Goal: Task Accomplishment & Management: Manage account settings

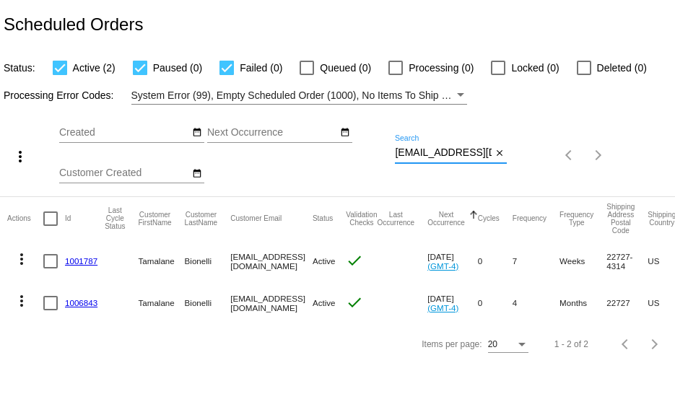
scroll to position [0, 9]
drag, startPoint x: 397, startPoint y: 155, endPoint x: 534, endPoint y: 152, distance: 136.5
click at [534, 152] on div "more_vert Aug Jan Feb Mar [DATE]" at bounding box center [337, 151] width 675 height 92
paste input "marycshamo"
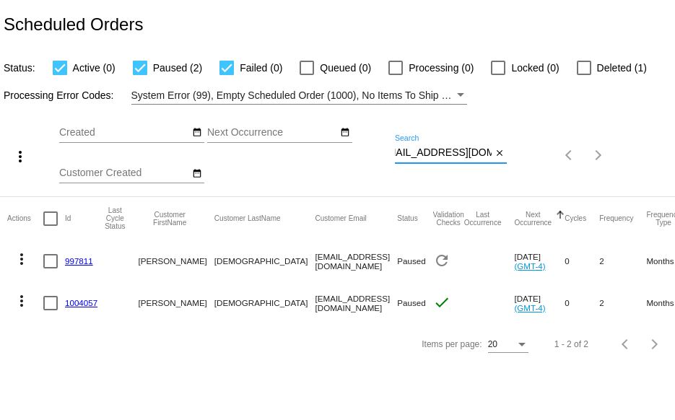
type input "[EMAIL_ADDRESS][DOMAIN_NAME]"
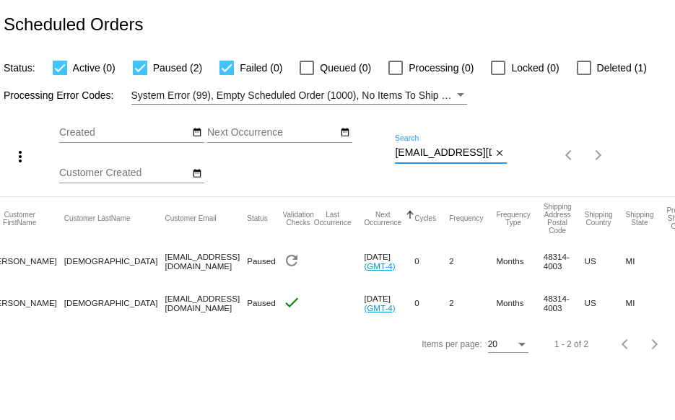
scroll to position [0, 0]
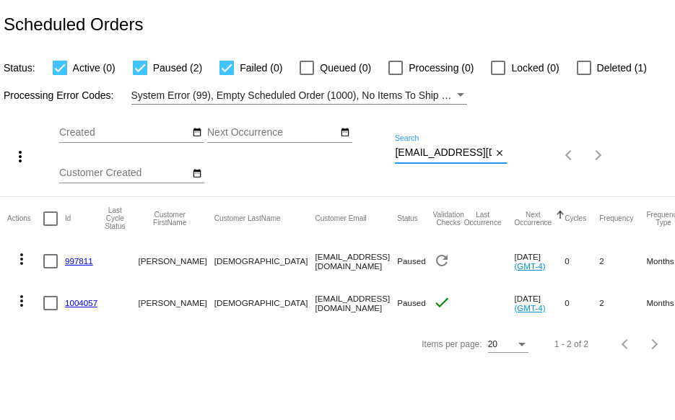
click at [79, 262] on link "997811" at bounding box center [79, 260] width 28 height 9
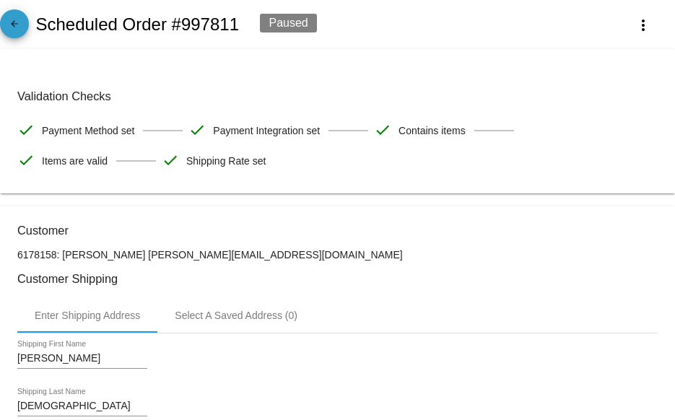
click at [14, 32] on mat-icon "arrow_back" at bounding box center [14, 27] width 17 height 17
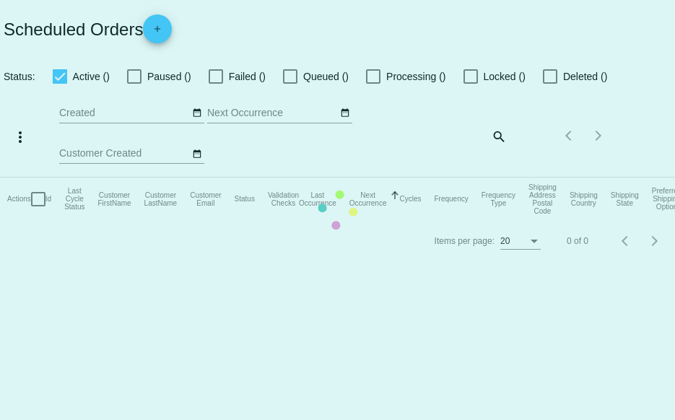
checkbox input "true"
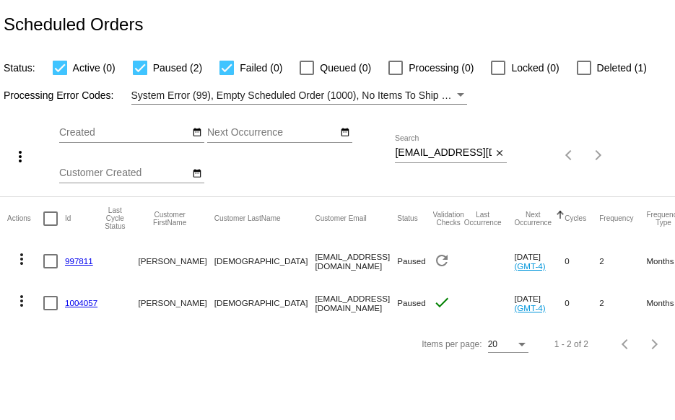
click at [84, 258] on link "997811" at bounding box center [79, 260] width 28 height 9
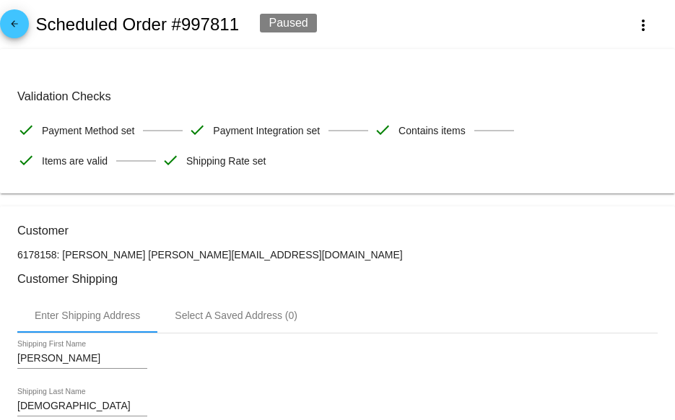
click at [14, 17] on span "arrow_back" at bounding box center [14, 26] width 17 height 35
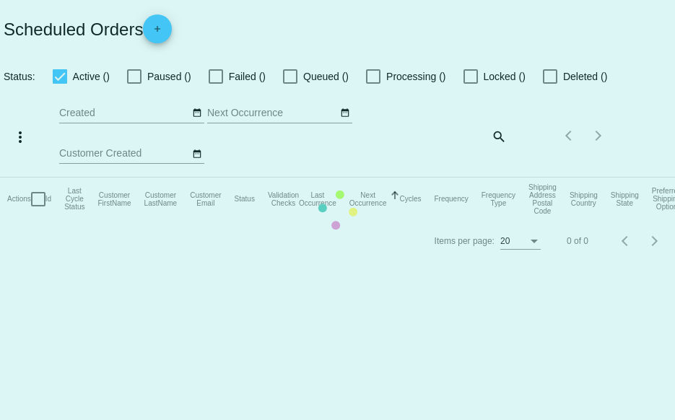
checkbox input "true"
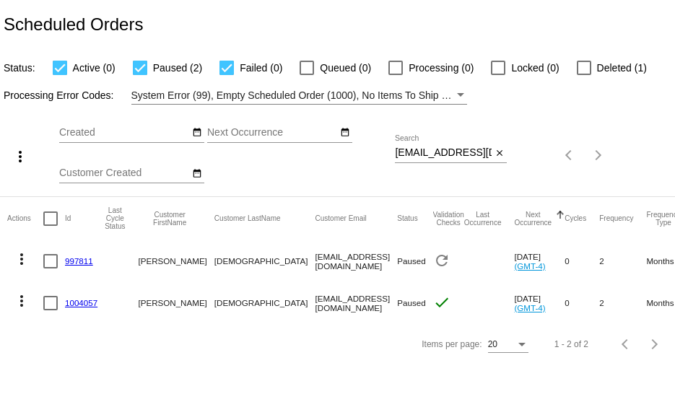
click at [82, 302] on link "1004057" at bounding box center [81, 302] width 32 height 9
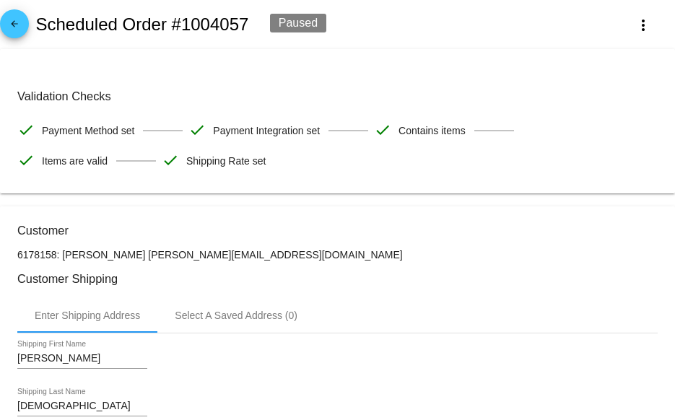
click at [5, 25] on link "arrow_back" at bounding box center [14, 23] width 29 height 29
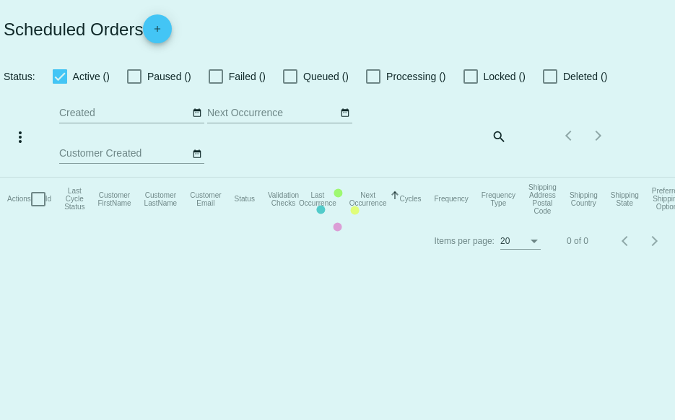
checkbox input "true"
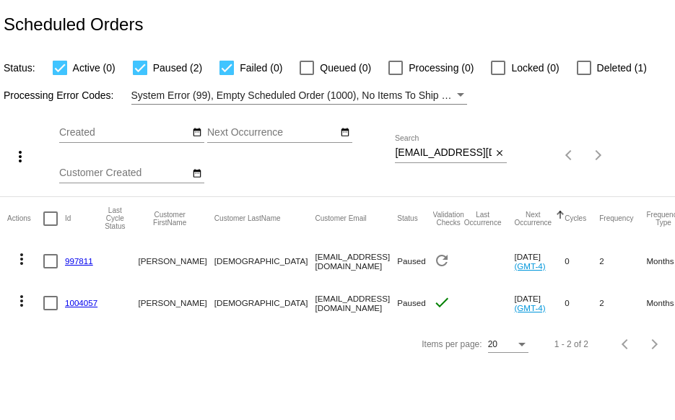
click at [83, 256] on link "997811" at bounding box center [79, 260] width 28 height 9
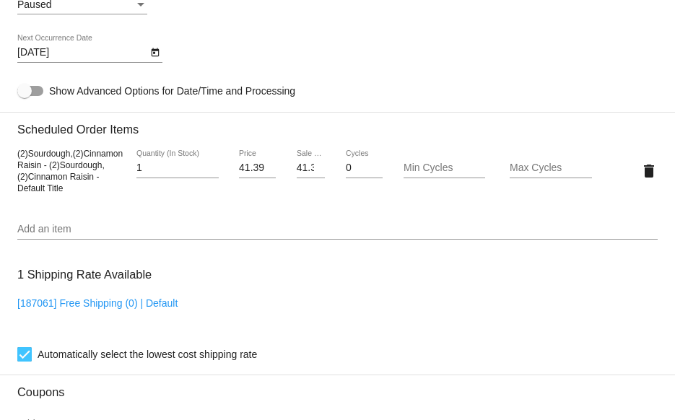
scroll to position [866, 0]
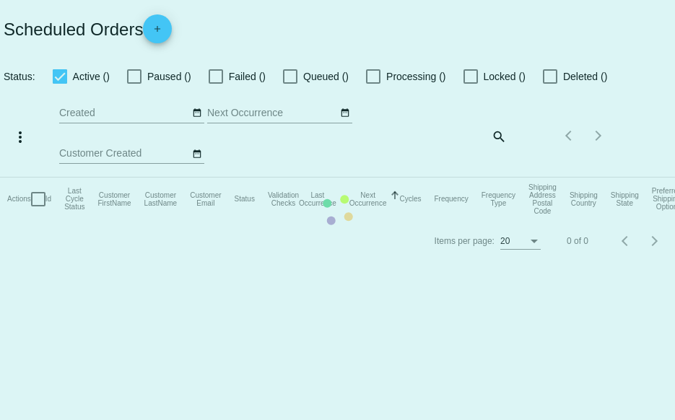
checkbox input "true"
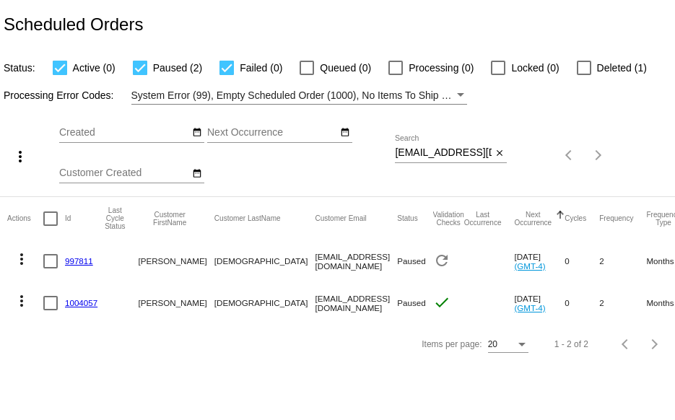
click at [72, 303] on link "1004057" at bounding box center [81, 302] width 32 height 9
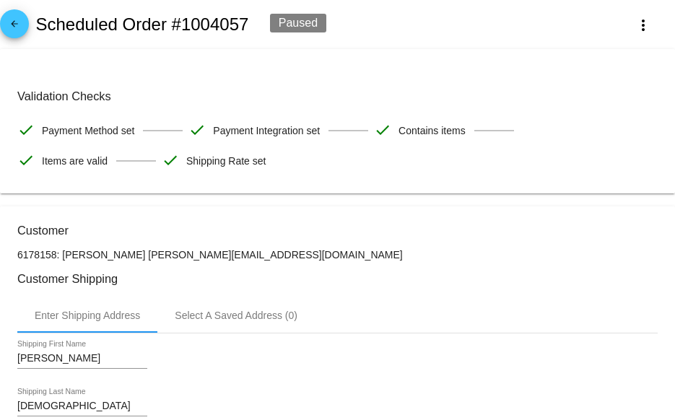
click at [3, 19] on link "arrow_back" at bounding box center [14, 23] width 29 height 29
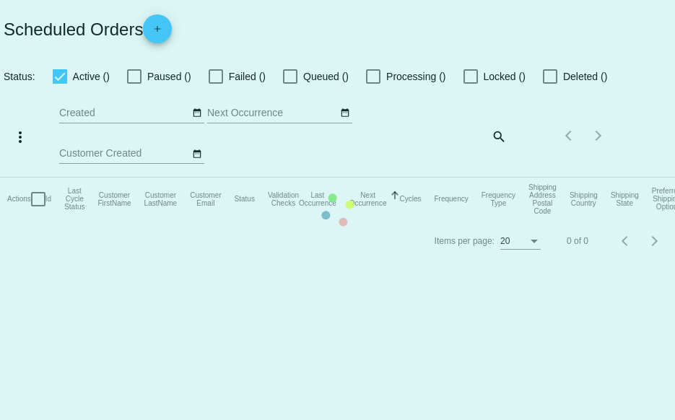
checkbox input "true"
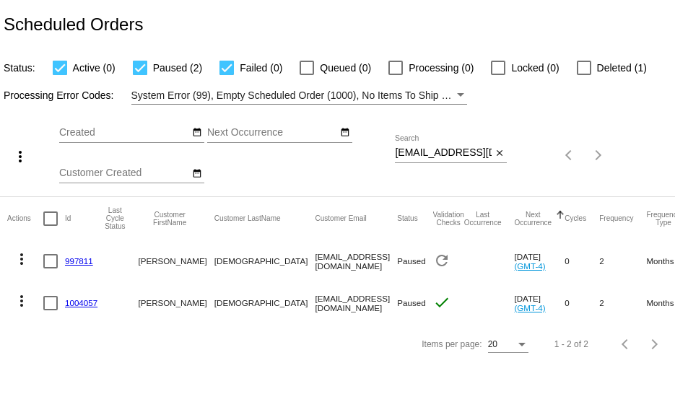
click at [20, 258] on mat-icon "more_vert" at bounding box center [21, 259] width 17 height 17
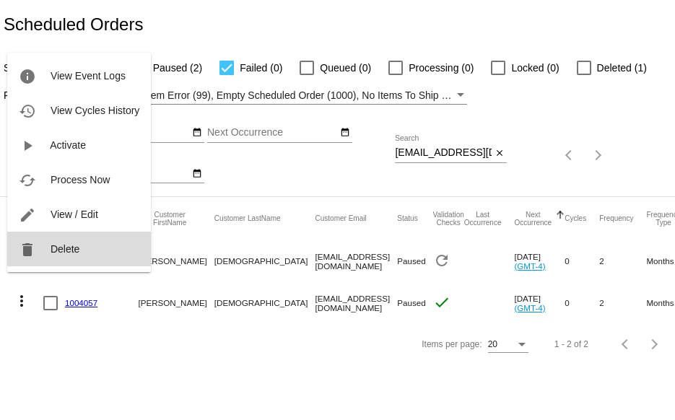
click at [42, 256] on button "delete Delete" at bounding box center [79, 249] width 144 height 35
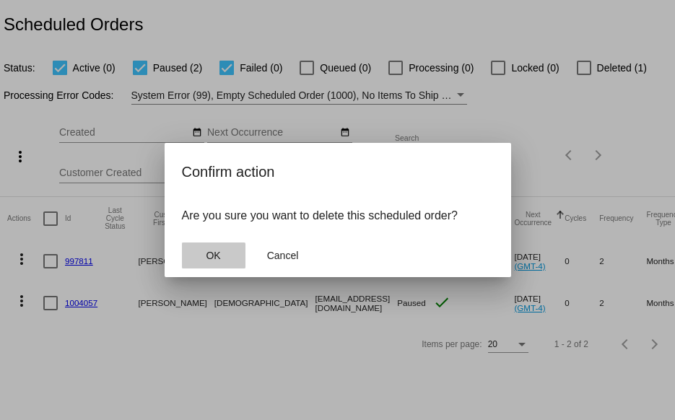
click at [210, 257] on span "OK" at bounding box center [213, 256] width 14 height 12
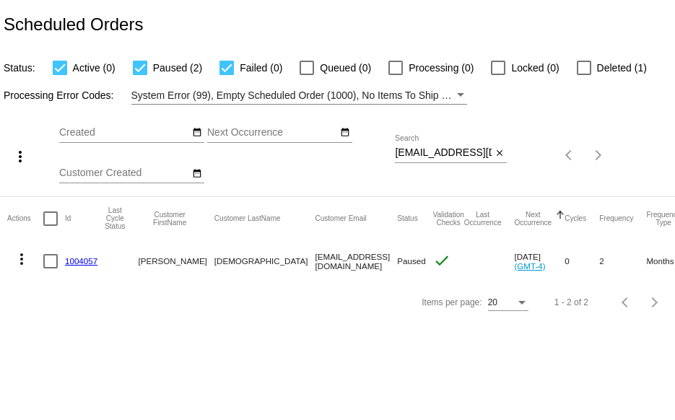
click at [74, 261] on link "1004057" at bounding box center [81, 260] width 32 height 9
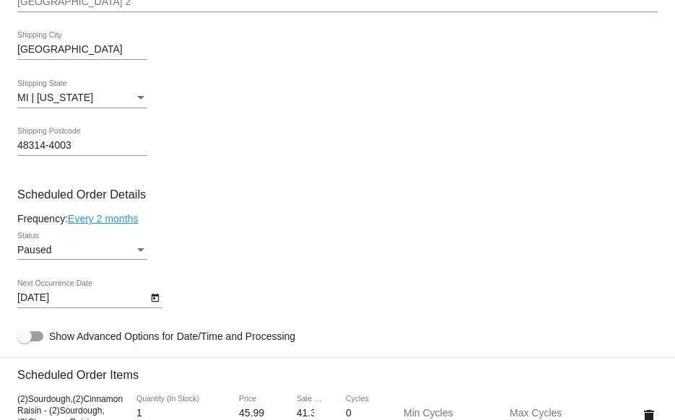
scroll to position [578, 0]
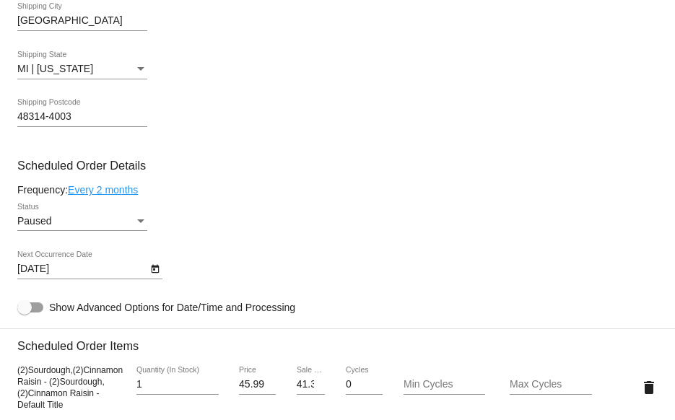
click at [134, 222] on div "Status" at bounding box center [140, 222] width 13 height 12
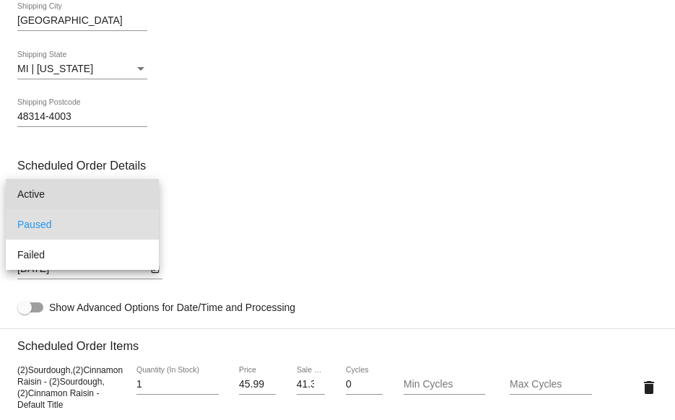
click at [79, 190] on span "Active" at bounding box center [82, 194] width 130 height 30
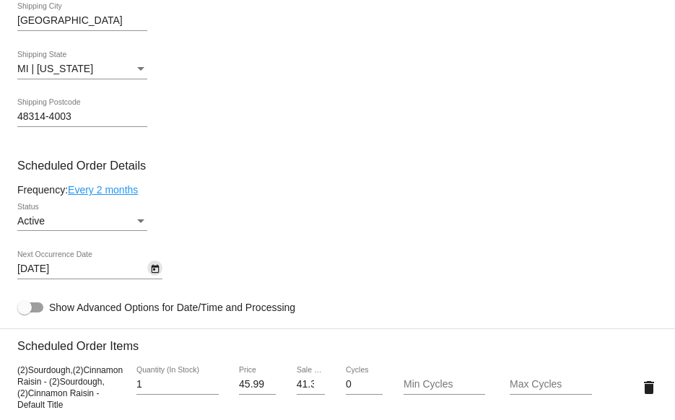
click at [153, 270] on icon "Open calendar" at bounding box center [155, 269] width 8 height 9
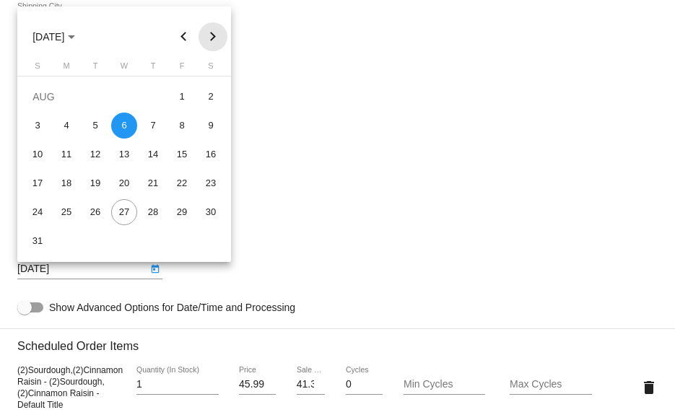
click at [212, 40] on button "Next month" at bounding box center [213, 36] width 29 height 29
click at [125, 152] on div "10" at bounding box center [124, 155] width 26 height 26
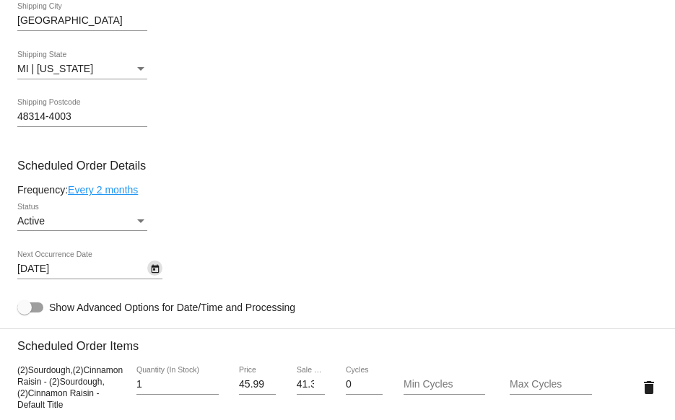
click at [152, 271] on icon "Open calendar" at bounding box center [155, 269] width 8 height 9
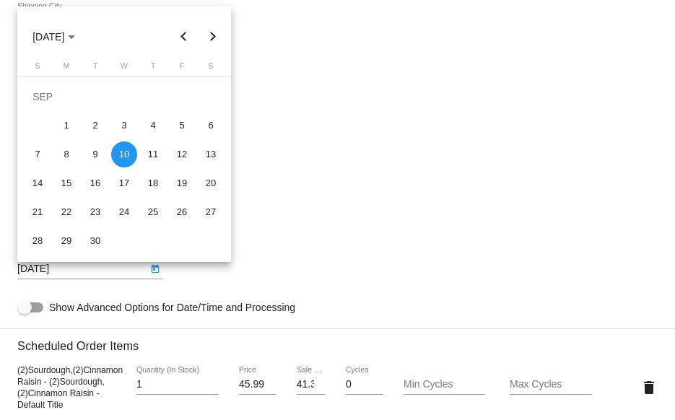
click at [183, 35] on button "Previous month" at bounding box center [184, 36] width 29 height 29
click at [214, 32] on button "Next month" at bounding box center [213, 36] width 29 height 29
click at [61, 209] on div "27" at bounding box center [66, 212] width 26 height 26
type input "[DATE]"
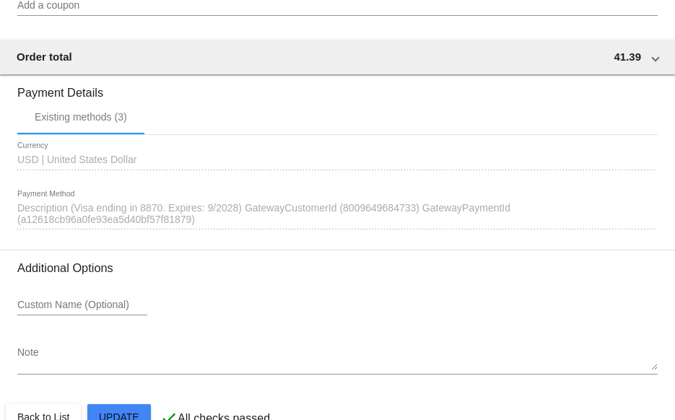
scroll to position [1265, 0]
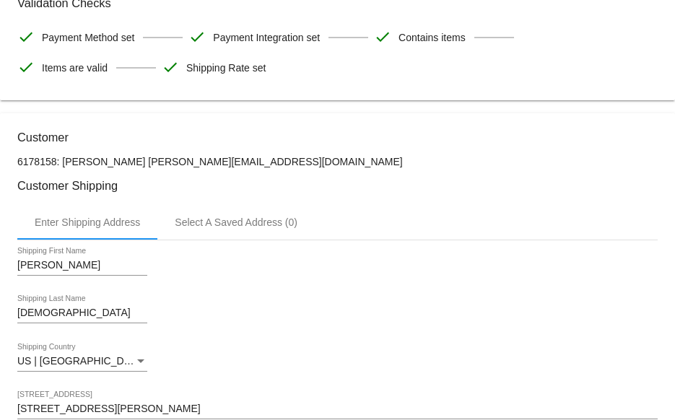
scroll to position [0, 0]
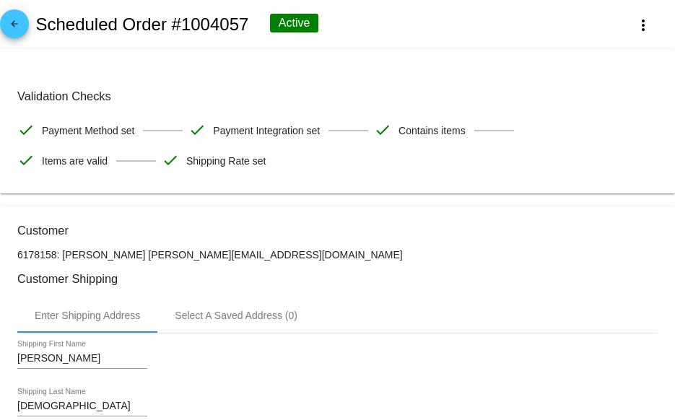
click at [6, 14] on span "arrow_back" at bounding box center [14, 26] width 17 height 35
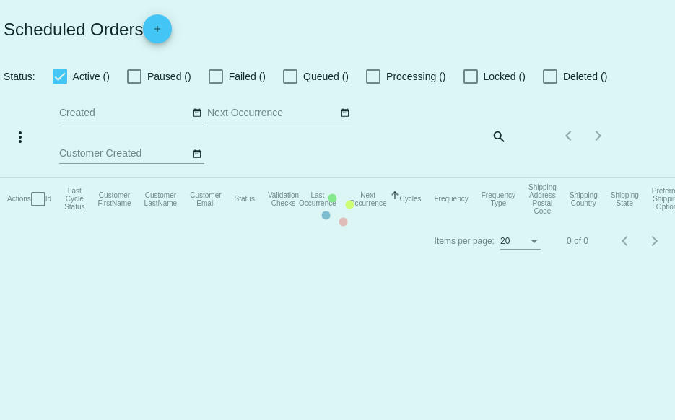
checkbox input "true"
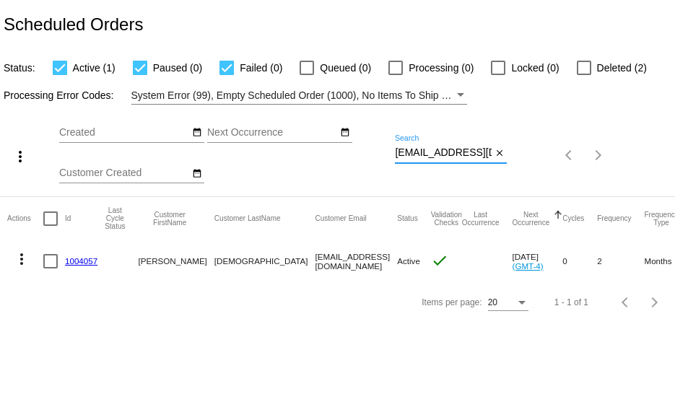
scroll to position [0, 17]
drag, startPoint x: 396, startPoint y: 155, endPoint x: 492, endPoint y: 155, distance: 96.8
click at [491, 155] on input "[EMAIL_ADDRESS][DOMAIN_NAME]" at bounding box center [443, 153] width 97 height 12
paste input "[EMAIL_ADDRESS][DOMAIN_NAME]"
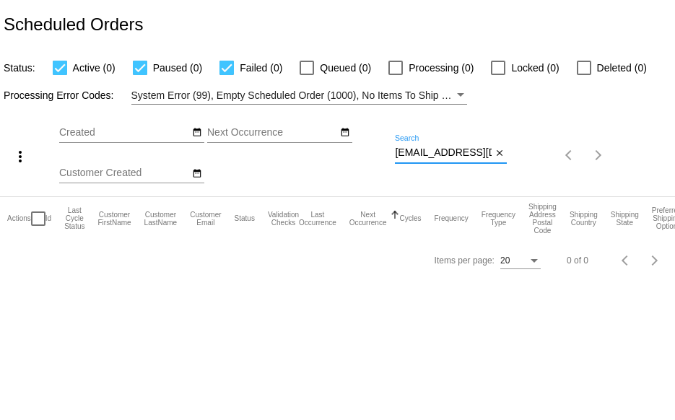
scroll to position [0, 9]
drag, startPoint x: 395, startPoint y: 154, endPoint x: 555, endPoint y: 164, distance: 160.6
click at [552, 164] on div "more_vert Aug Jan Feb Mar [DATE]" at bounding box center [337, 151] width 675 height 92
paste input "[PERSON_NAME][EMAIL_ADDRESS][PERSON_NAME][DOMAIN_NAME]"
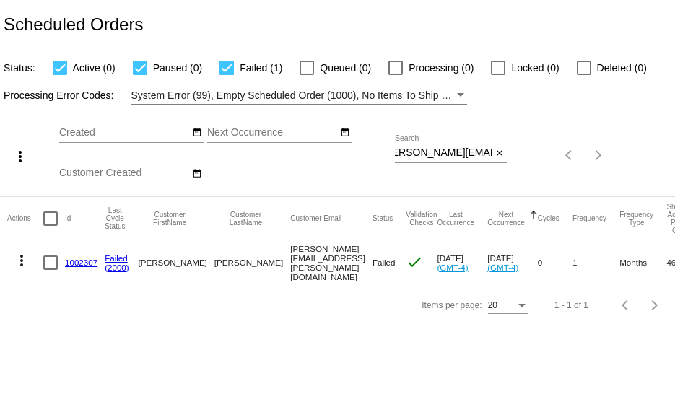
scroll to position [0, 0]
click at [401, 152] on input "[PERSON_NAME][EMAIL_ADDRESS][PERSON_NAME][DOMAIN_NAME]" at bounding box center [443, 153] width 97 height 12
click at [567, 160] on div "more_vert Aug Jan Feb Mar [DATE]" at bounding box center [337, 151] width 675 height 92
paste input "[EMAIL_ADDRESS]"
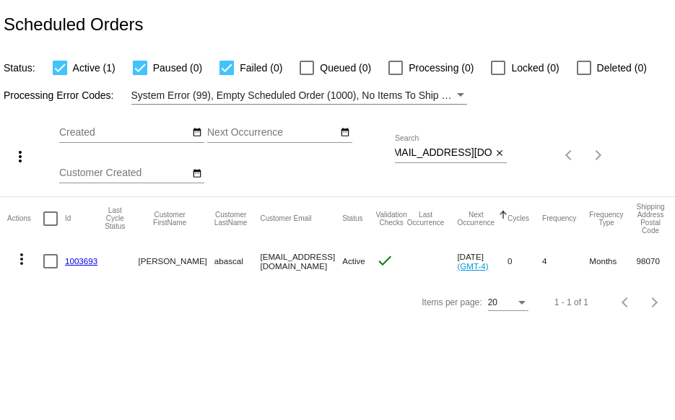
scroll to position [0, 0]
click at [22, 263] on mat-icon "more_vert" at bounding box center [21, 259] width 17 height 17
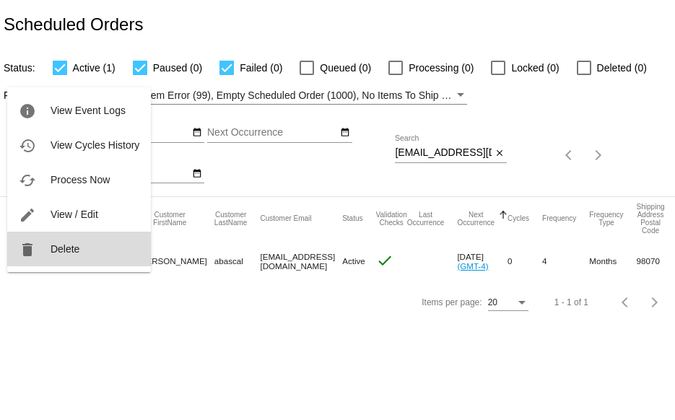
click at [57, 239] on button "delete Delete" at bounding box center [79, 249] width 144 height 35
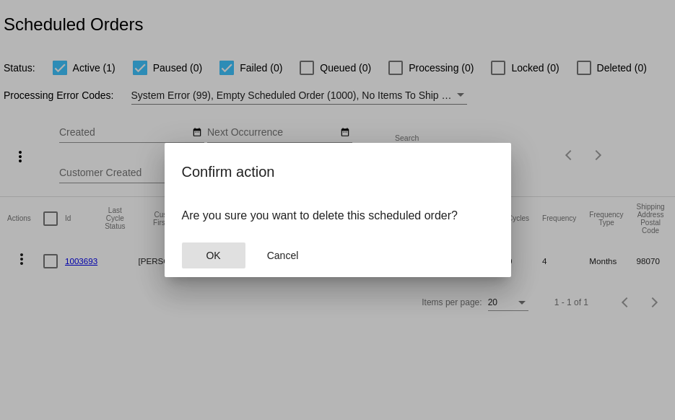
click at [210, 253] on span "OK" at bounding box center [213, 256] width 14 height 12
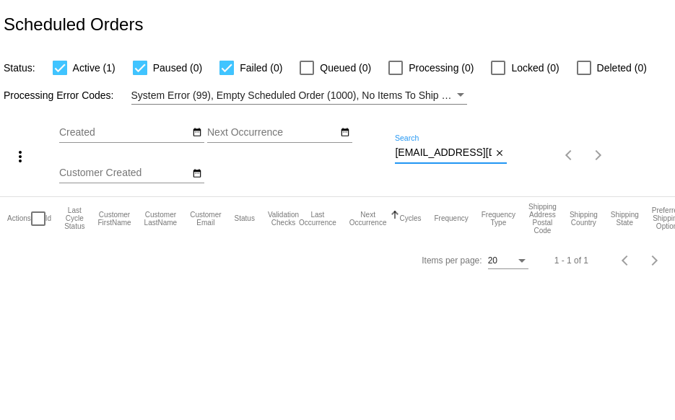
scroll to position [0, 12]
click at [571, 166] on div "more_vert Aug Jan Feb Mar [DATE]" at bounding box center [337, 151] width 675 height 92
paste input "[EMAIL_ADDRESS]"
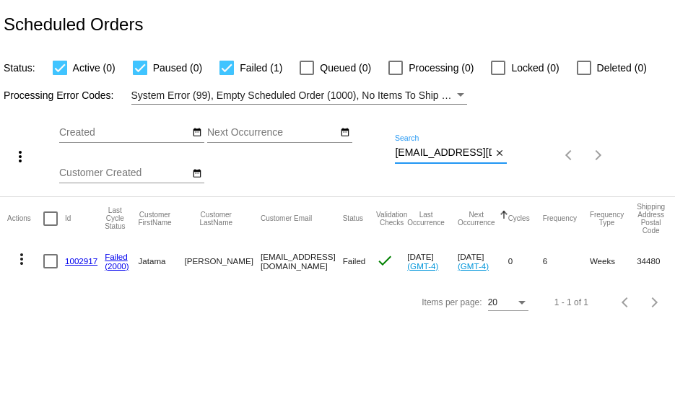
scroll to position [0, 21]
drag, startPoint x: 395, startPoint y: 153, endPoint x: 535, endPoint y: 157, distance: 140.1
click at [535, 157] on div "more_vert Aug Jan Feb Mar [DATE]" at bounding box center [337, 151] width 675 height 92
paste input "psalms40lh"
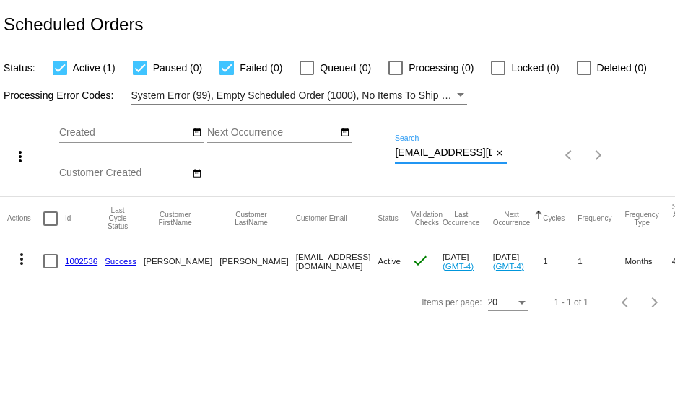
scroll to position [0, 10]
drag, startPoint x: 395, startPoint y: 152, endPoint x: 555, endPoint y: 157, distance: 159.7
click at [555, 157] on div "more_vert Aug Jan Feb Mar [DATE]" at bounding box center [337, 151] width 675 height 92
paste input "[EMAIL_ADDRESS]"
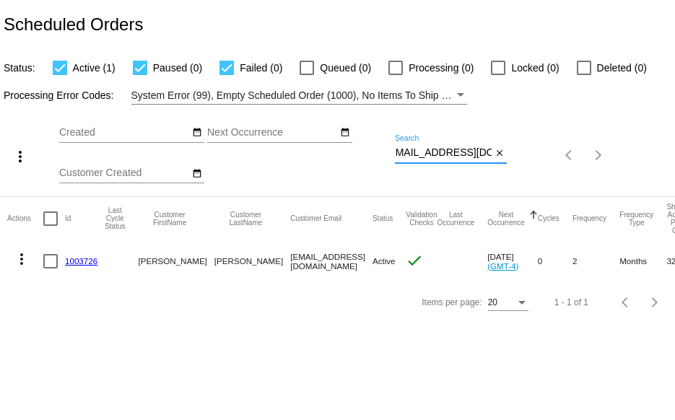
type input "[EMAIL_ADDRESS][DOMAIN_NAME]"
click at [79, 265] on link "1003726" at bounding box center [81, 260] width 32 height 9
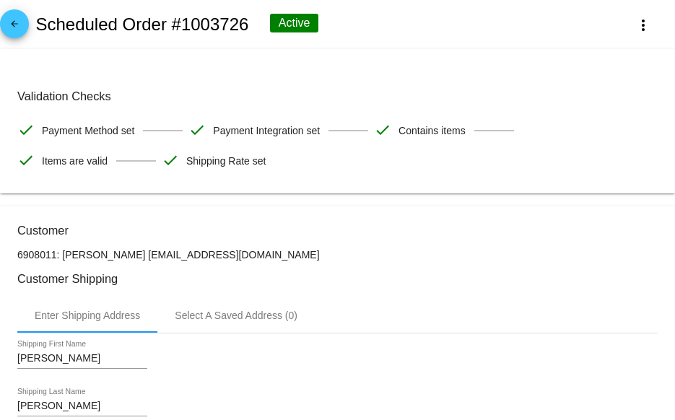
click at [23, 34] on link "arrow_back" at bounding box center [14, 23] width 29 height 29
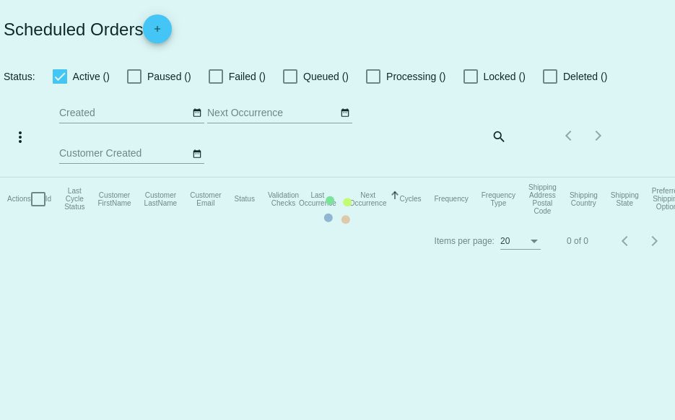
checkbox input "true"
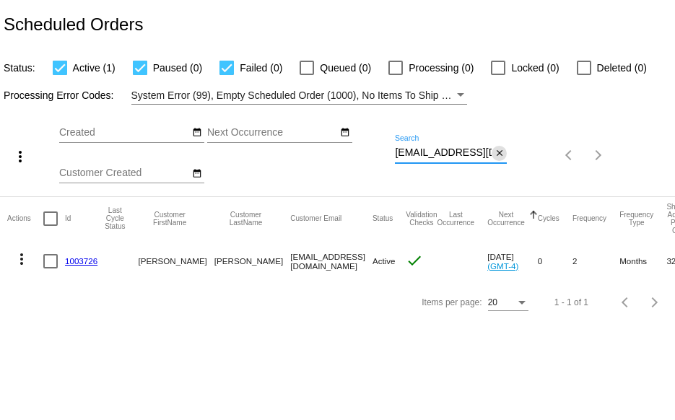
scroll to position [0, 9]
drag, startPoint x: 395, startPoint y: 152, endPoint x: 498, endPoint y: 155, distance: 103.3
click at [498, 155] on div "[EMAIL_ADDRESS][DOMAIN_NAME] Search close" at bounding box center [451, 149] width 112 height 28
paste input "[EMAIL_ADDRESS][DOMAIN_NAME]"
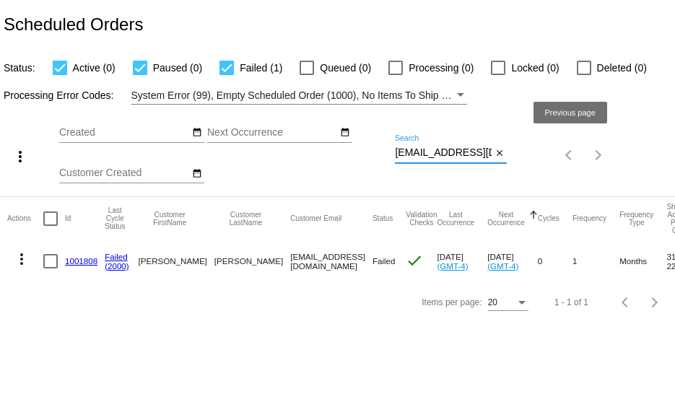
drag, startPoint x: 395, startPoint y: 152, endPoint x: 635, endPoint y: 135, distance: 240.3
click at [618, 147] on div "more_vert Aug Jan Feb Mar [DATE]" at bounding box center [337, 151] width 675 height 92
paste input "[EMAIL_ADDRESS][DOMAIN_NAME]"
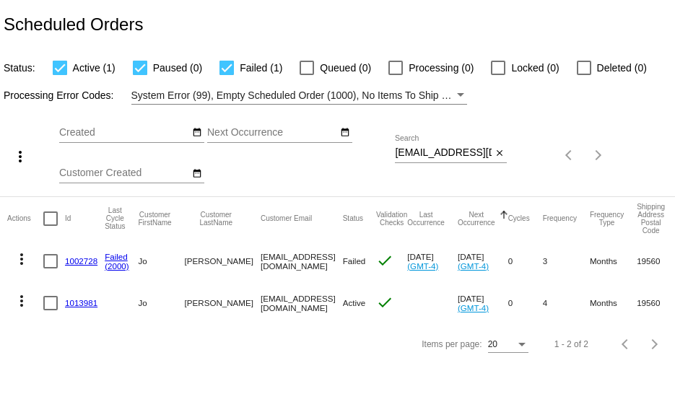
click at [394, 152] on div "Aug Jan Feb Mar Apr Su Mo" at bounding box center [227, 156] width 336 height 82
drag, startPoint x: 396, startPoint y: 151, endPoint x: 588, endPoint y: 165, distance: 192.6
click at [586, 165] on div "more_vert Aug Jan Feb Mar [DATE]" at bounding box center [337, 151] width 675 height 92
paste input "crystal77coulson"
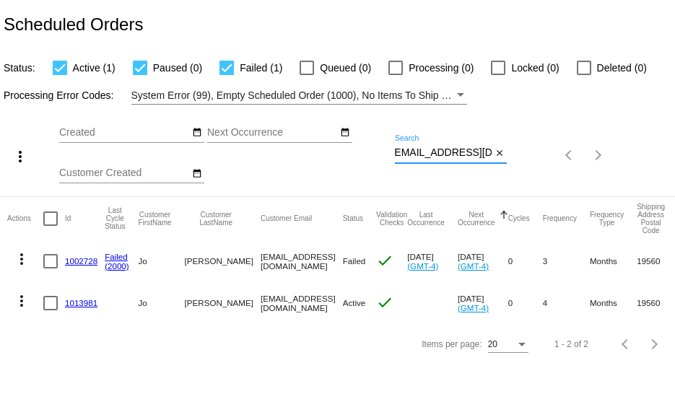
scroll to position [0, 35]
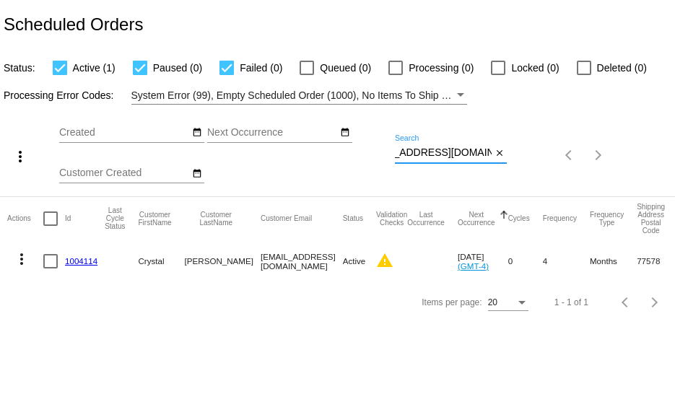
click at [19, 259] on mat-icon "more_vert" at bounding box center [21, 259] width 17 height 17
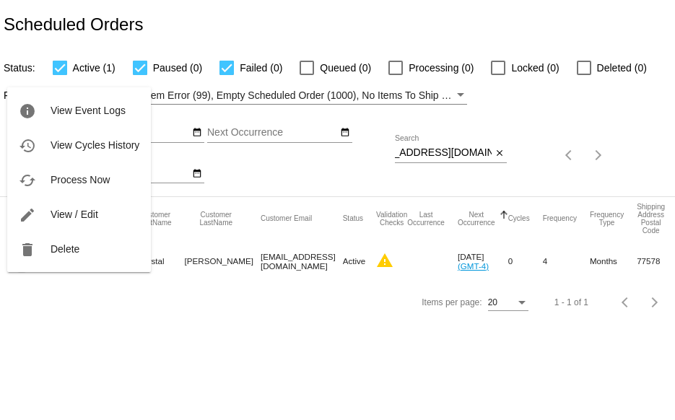
scroll to position [0, 0]
click at [38, 246] on button "delete Delete" at bounding box center [79, 249] width 144 height 35
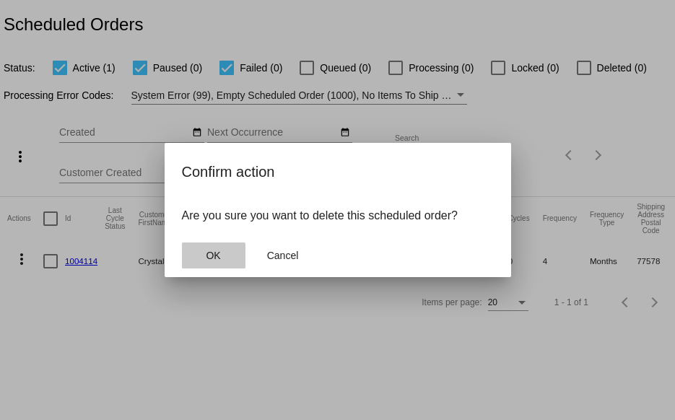
click at [212, 257] on span "OK" at bounding box center [213, 256] width 14 height 12
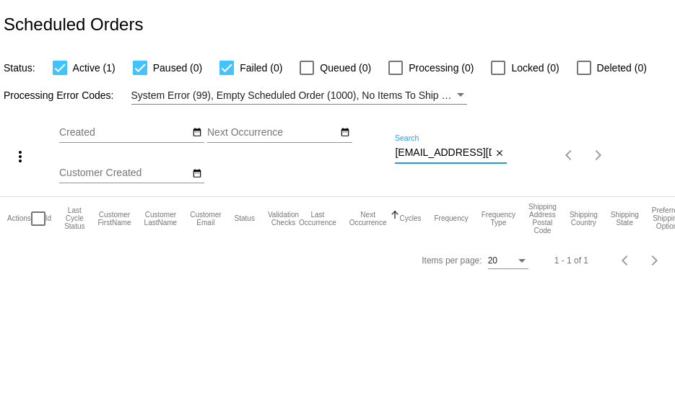
scroll to position [0, 35]
drag, startPoint x: 395, startPoint y: 155, endPoint x: 580, endPoint y: 169, distance: 185.4
click at [565, 172] on div "more_vert Aug Jan Feb Mar [DATE]" at bounding box center [337, 151] width 675 height 92
paste input "airwin.[GEOGRAPHIC_DATA]"
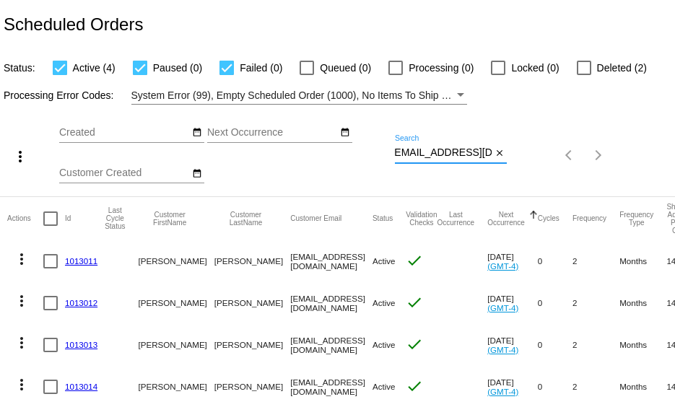
scroll to position [38, 0]
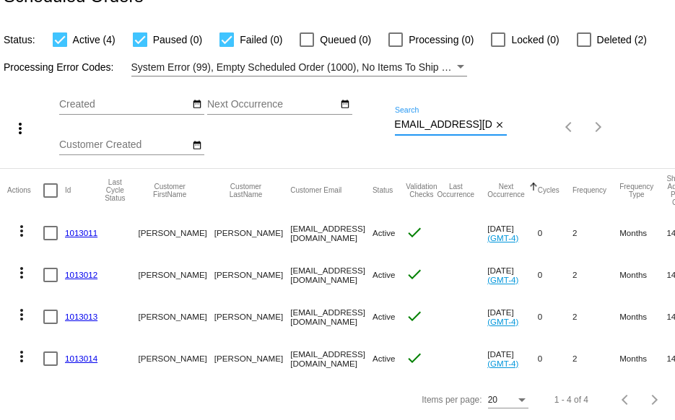
type input "[EMAIL_ADDRESS][DOMAIN_NAME]"
click at [75, 354] on link "1013014" at bounding box center [81, 358] width 32 height 9
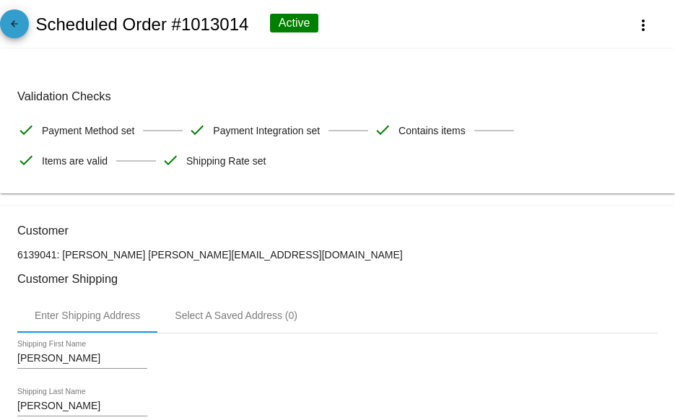
click at [14, 27] on mat-icon "arrow_back" at bounding box center [14, 27] width 17 height 17
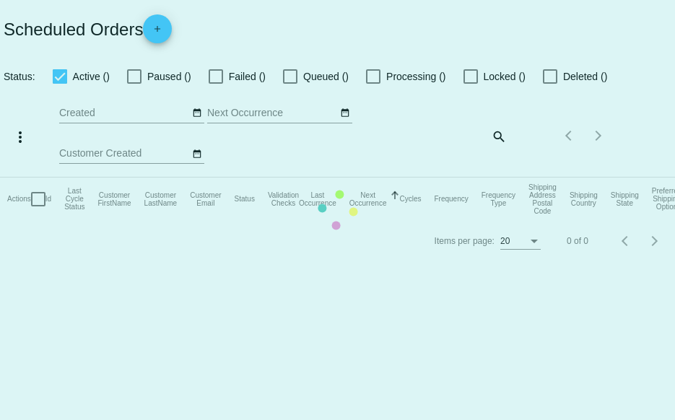
checkbox input "true"
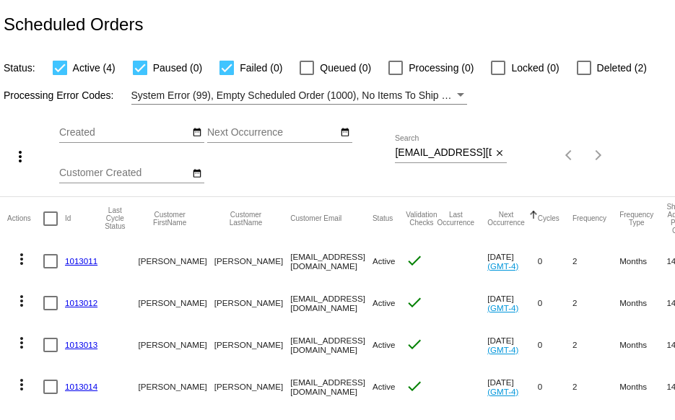
click at [83, 347] on link "1013013" at bounding box center [81, 344] width 32 height 9
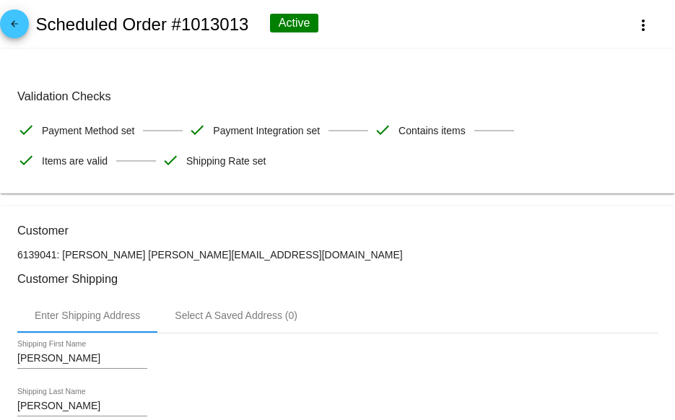
click at [21, 27] on mat-icon "arrow_back" at bounding box center [14, 27] width 17 height 17
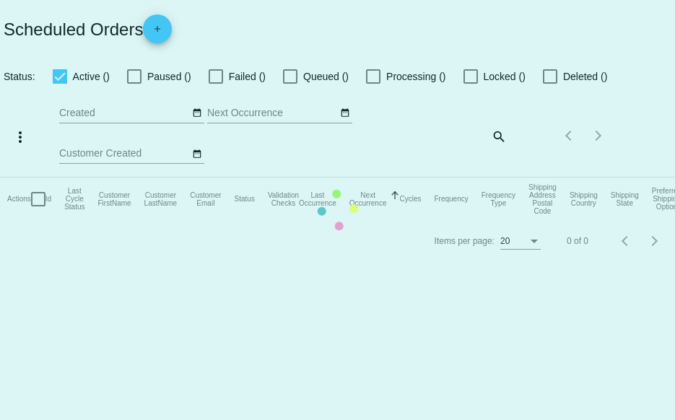
checkbox input "true"
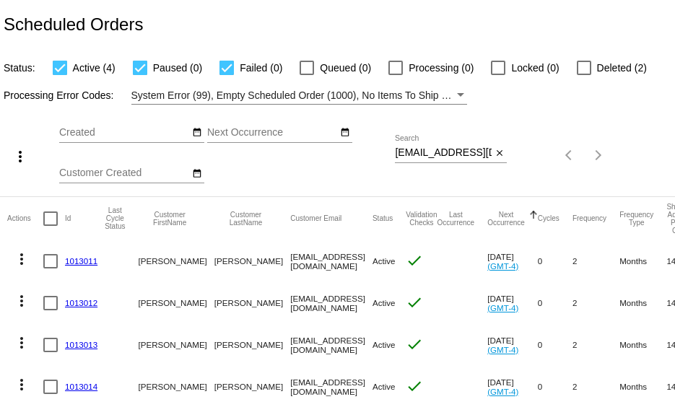
click at [18, 345] on mat-icon "more_vert" at bounding box center [21, 342] width 17 height 17
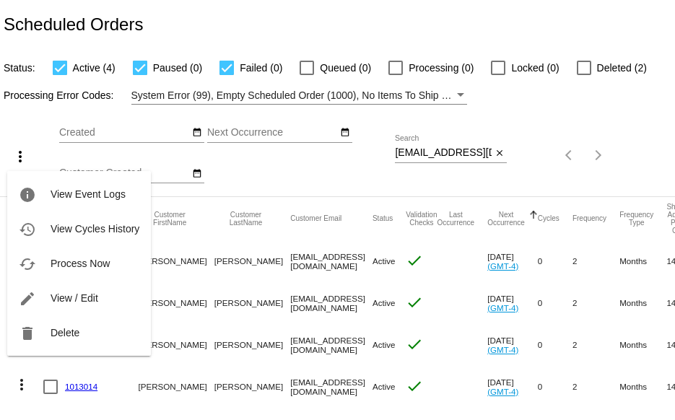
click at [616, 101] on div at bounding box center [337, 210] width 675 height 420
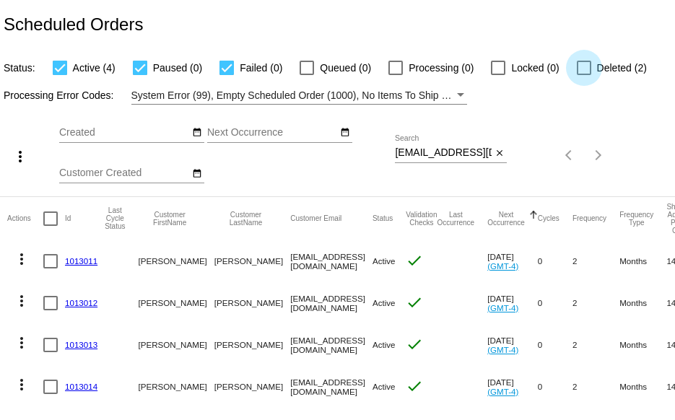
click at [588, 66] on div at bounding box center [584, 68] width 14 height 14
click at [584, 75] on input "Deleted (2)" at bounding box center [583, 75] width 1 height 1
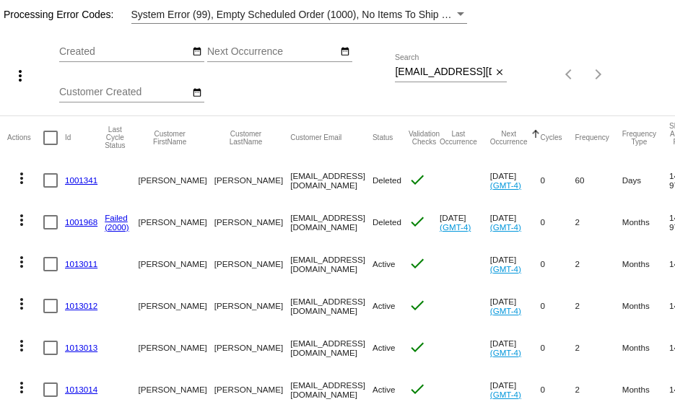
scroll to position [49, 0]
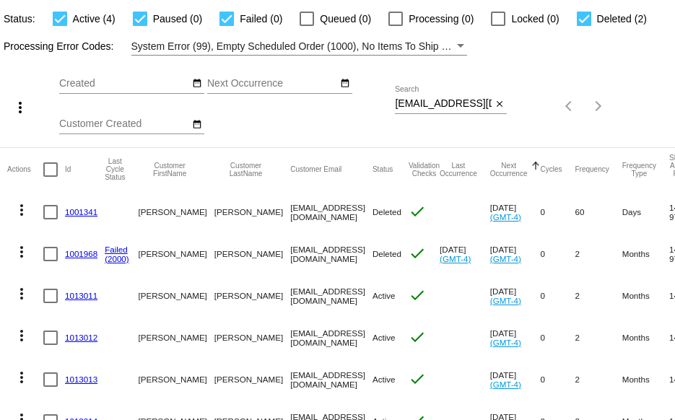
click at [583, 18] on div at bounding box center [584, 19] width 14 height 14
click at [583, 26] on input "Deleted (2)" at bounding box center [583, 26] width 1 height 1
checkbox input "false"
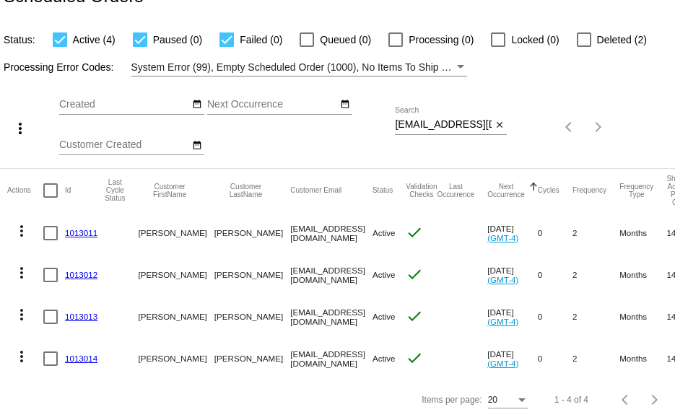
scroll to position [38, 0]
click at [17, 306] on mat-icon "more_vert" at bounding box center [21, 314] width 17 height 17
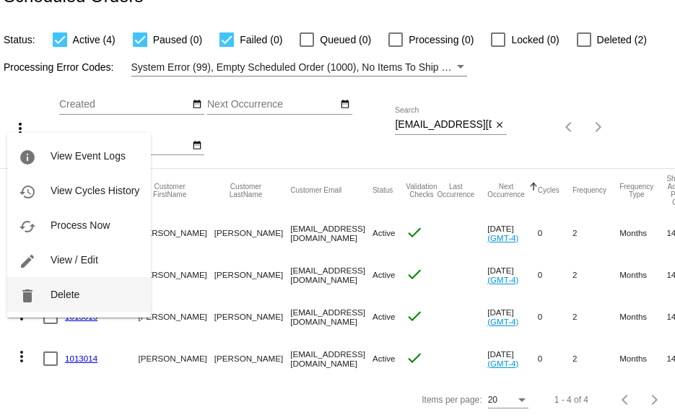
click at [43, 307] on button "delete Delete" at bounding box center [79, 294] width 144 height 35
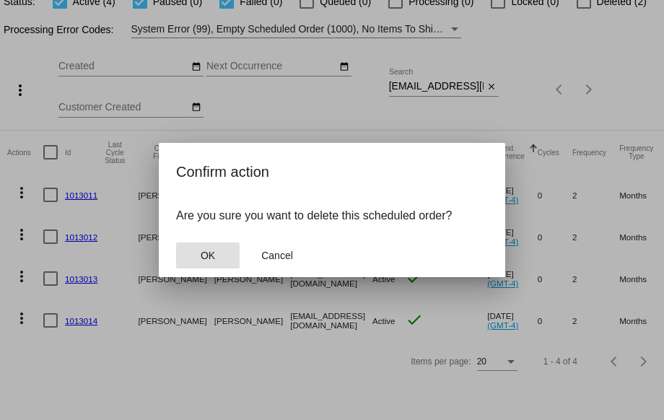
click at [190, 265] on button "OK" at bounding box center [208, 256] width 64 height 26
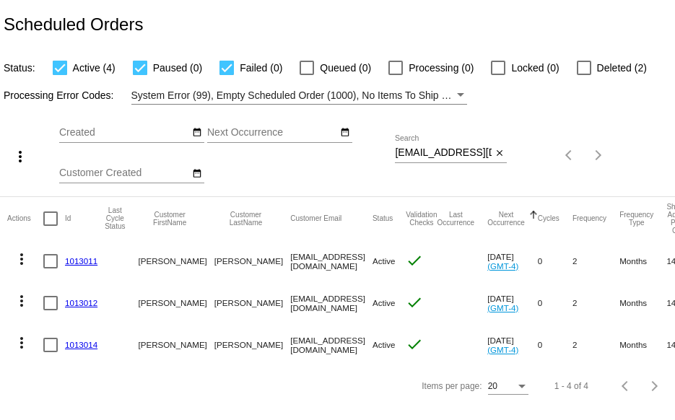
scroll to position [0, 0]
click at [20, 300] on mat-icon "more_vert" at bounding box center [21, 300] width 17 height 17
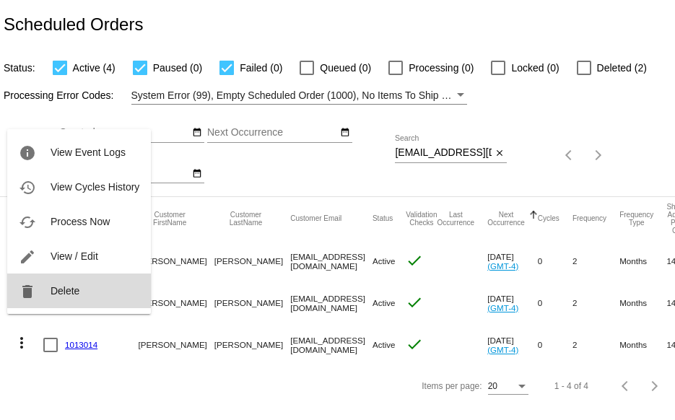
click at [79, 292] on span "Delete" at bounding box center [65, 291] width 29 height 12
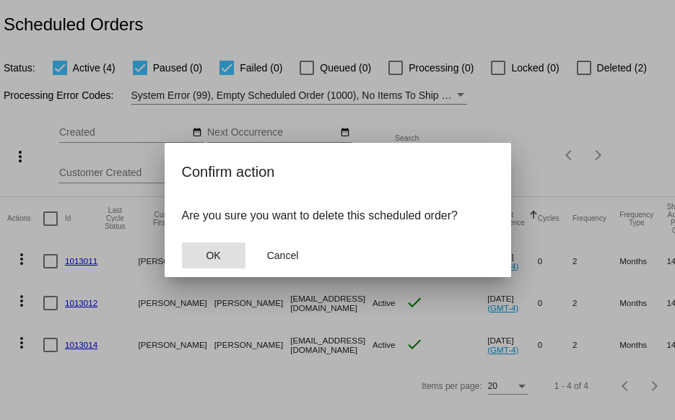
click at [210, 251] on span "OK" at bounding box center [213, 256] width 14 height 12
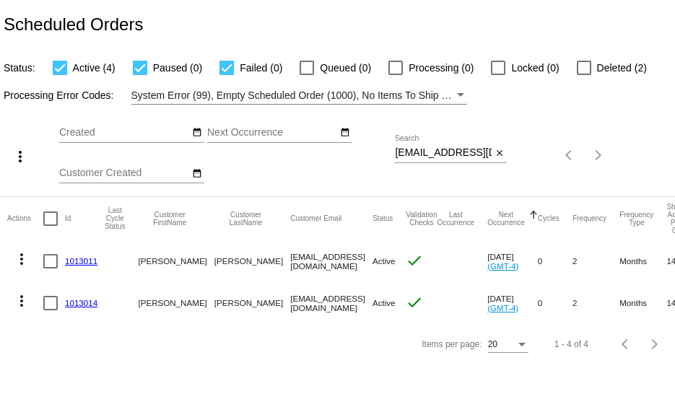
click at [21, 259] on mat-icon "more_vert" at bounding box center [21, 259] width 17 height 17
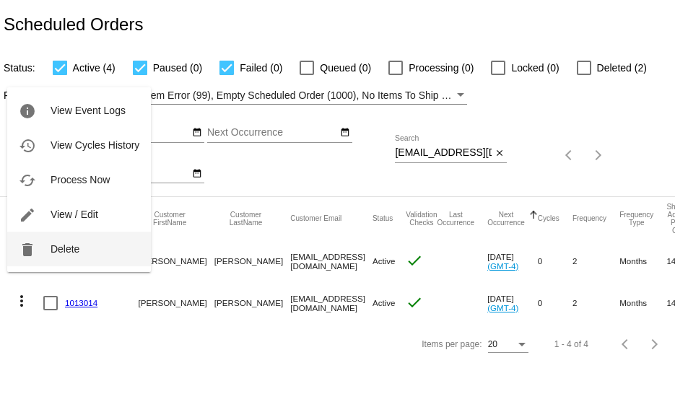
click at [77, 256] on button "delete Delete" at bounding box center [79, 249] width 144 height 35
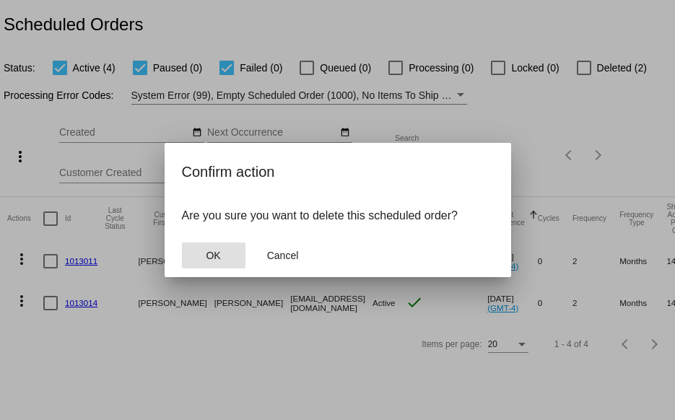
click at [195, 256] on button "OK" at bounding box center [214, 256] width 64 height 26
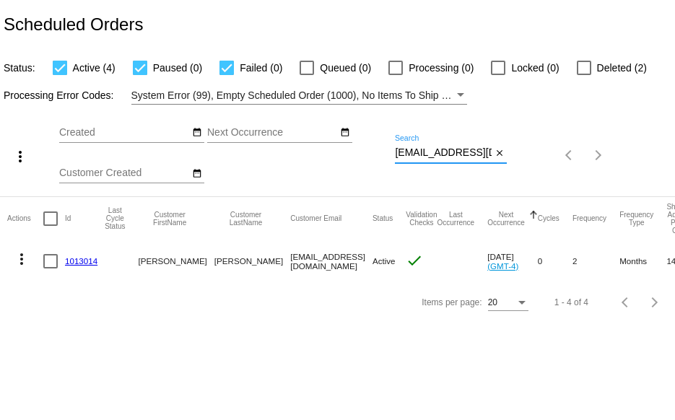
scroll to position [0, 4]
drag, startPoint x: 395, startPoint y: 152, endPoint x: 536, endPoint y: 152, distance: 141.5
click at [536, 152] on div "more_vert Aug Jan Feb Mar [DATE]" at bounding box center [337, 151] width 675 height 92
paste input "urtis.[PERSON_NAME]"
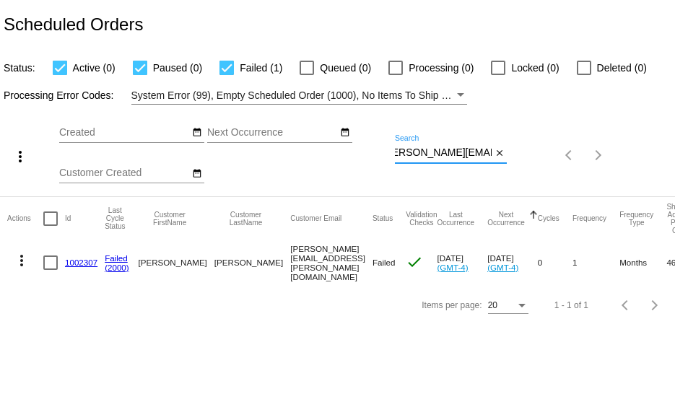
click at [21, 257] on mat-icon "more_vert" at bounding box center [21, 260] width 17 height 17
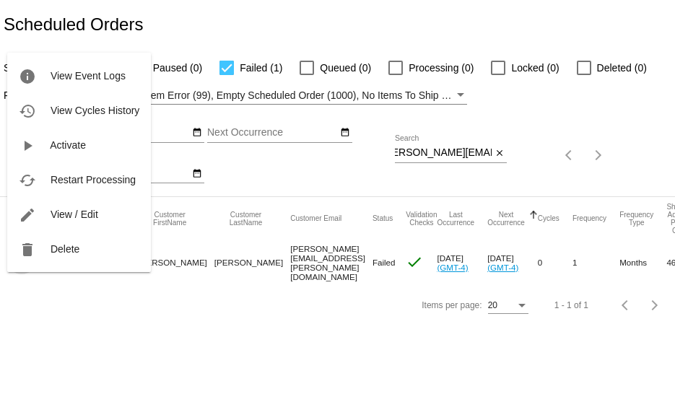
scroll to position [0, 0]
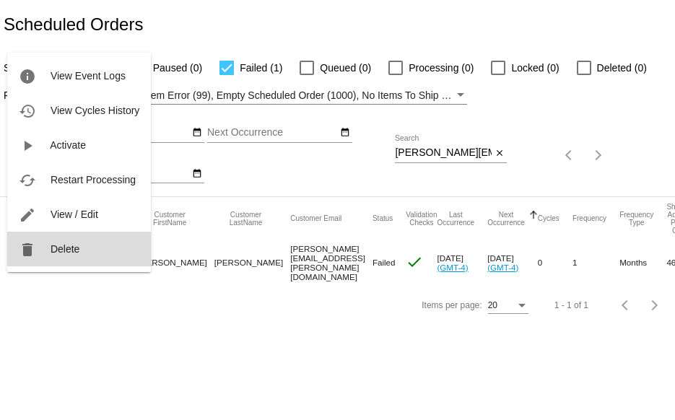
click at [54, 251] on span "Delete" at bounding box center [65, 249] width 29 height 12
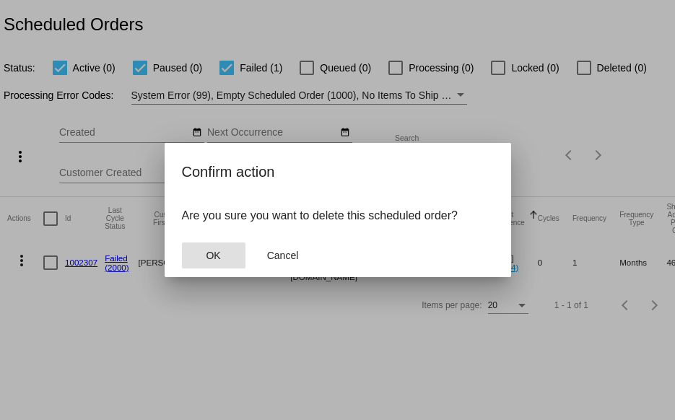
click at [213, 248] on button "OK" at bounding box center [214, 256] width 64 height 26
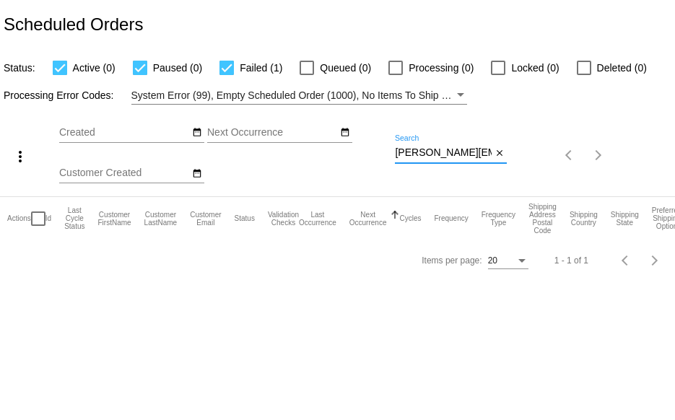
scroll to position [0, 13]
drag, startPoint x: 395, startPoint y: 155, endPoint x: 542, endPoint y: 129, distance: 149.6
click at [538, 138] on div "more_vert Aug Jan Feb Mar [DATE]" at bounding box center [337, 151] width 675 height 92
paste input "[EMAIL_ADDRESS][DOMAIN_NAME]"
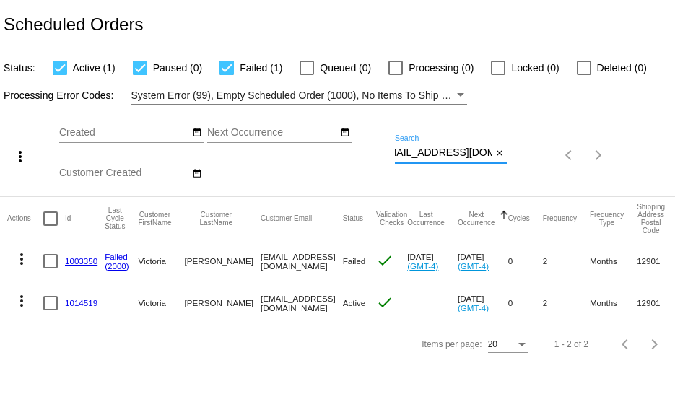
type input "[EMAIL_ADDRESS][DOMAIN_NAME]"
click at [21, 259] on mat-icon "more_vert" at bounding box center [21, 259] width 17 height 17
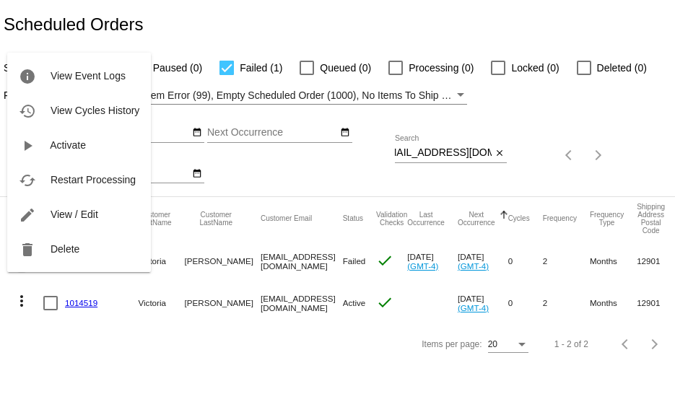
scroll to position [0, 0]
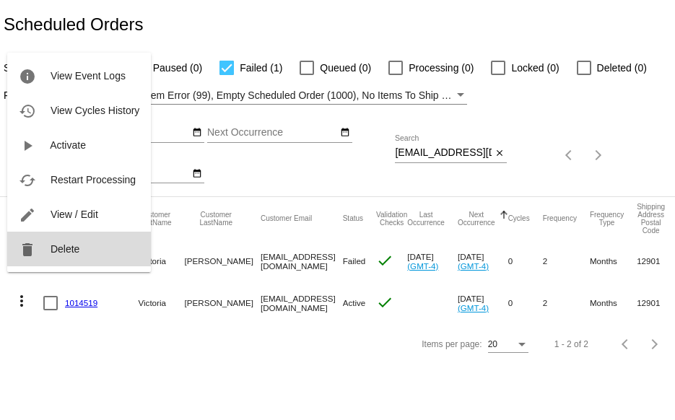
click at [64, 242] on button "delete Delete" at bounding box center [79, 249] width 144 height 35
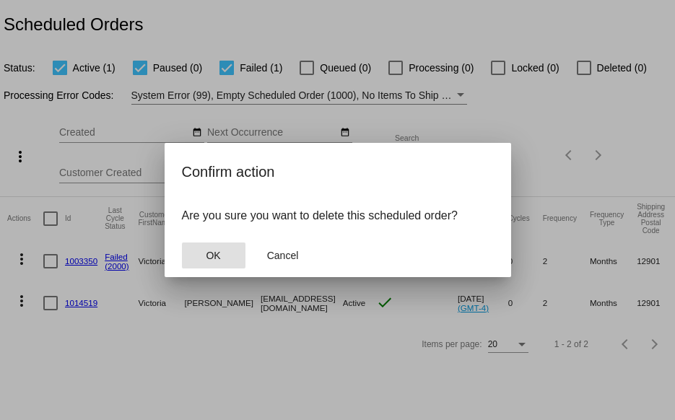
click at [213, 250] on span "OK" at bounding box center [213, 256] width 14 height 12
